Goal: Check status: Check status

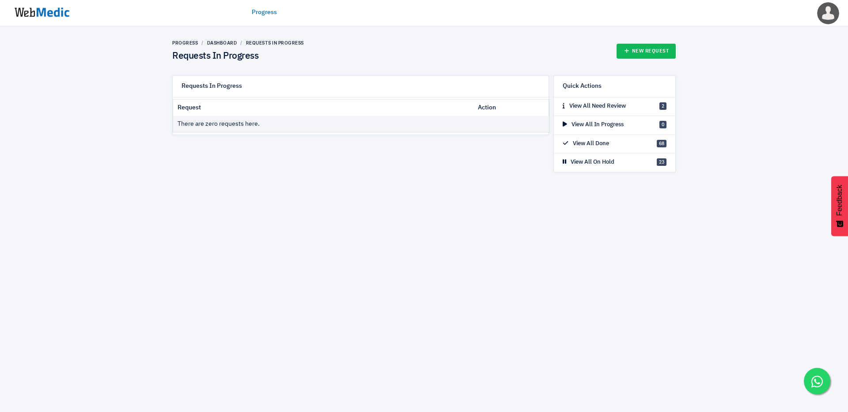
click at [60, 12] on img at bounding box center [42, 12] width 66 height 27
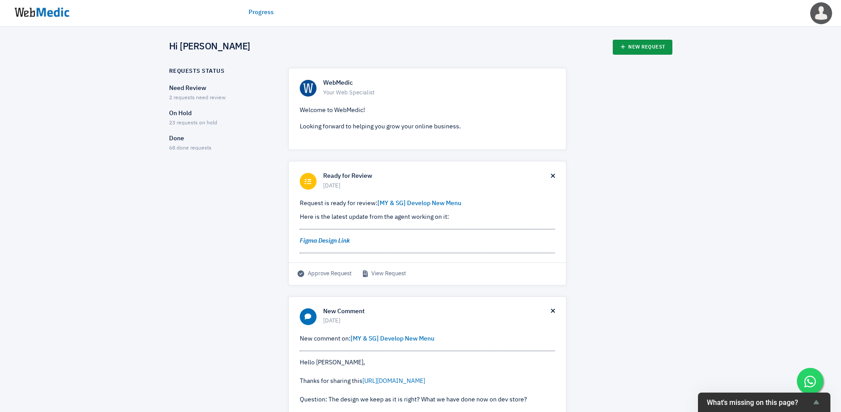
click at [642, 47] on link "New Request" at bounding box center [643, 47] width 60 height 15
drag, startPoint x: 474, startPoint y: 204, endPoint x: 378, endPoint y: 202, distance: 95.8
click at [378, 202] on p "Request is ready for review: [MY & SG] Develop New Menu" at bounding box center [427, 203] width 255 height 9
copy link "[MY & SG] Develop New Menu"
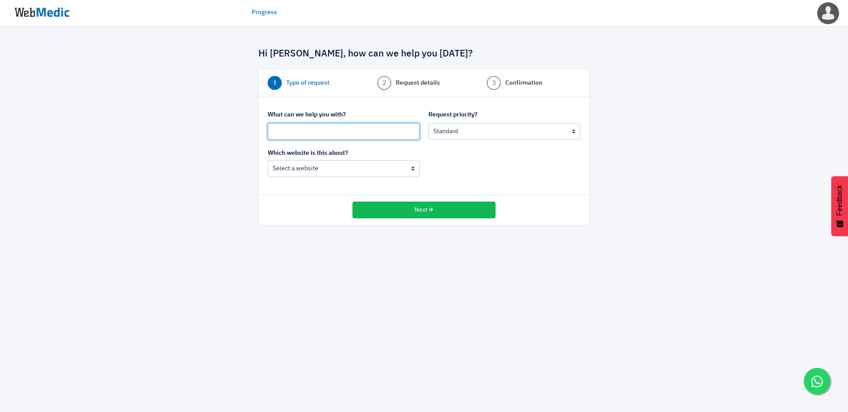
click at [308, 134] on input "text" at bounding box center [344, 131] width 152 height 17
